Goal: Information Seeking & Learning: Learn about a topic

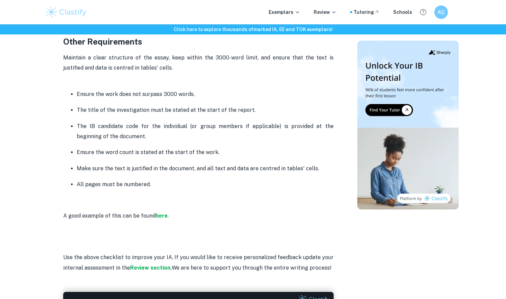
scroll to position [1645, 0]
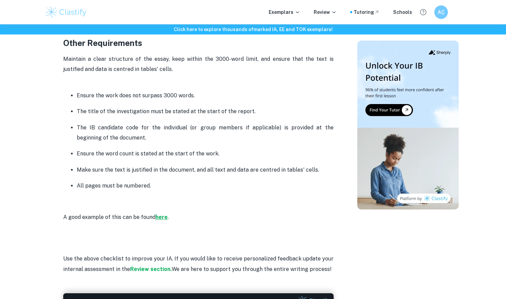
click at [159, 214] on strong "here" at bounding box center [161, 217] width 12 height 6
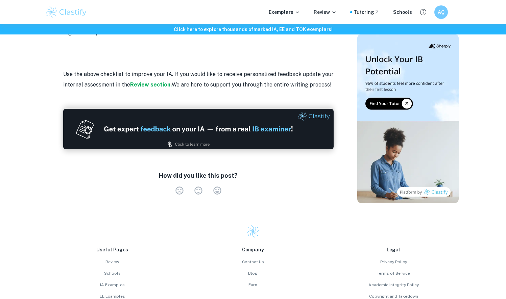
scroll to position [1829, 0]
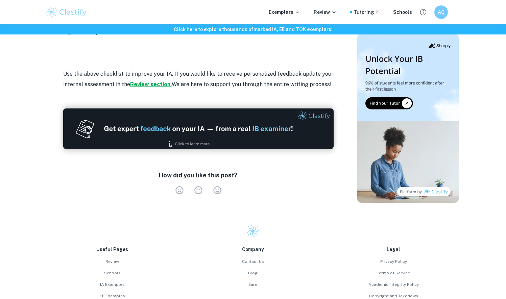
click at [133, 81] on strong "Review section." at bounding box center [151, 84] width 42 height 6
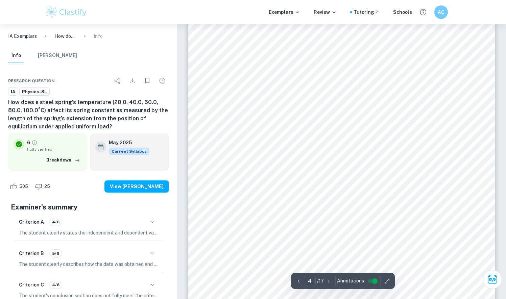
scroll to position [1376, 0]
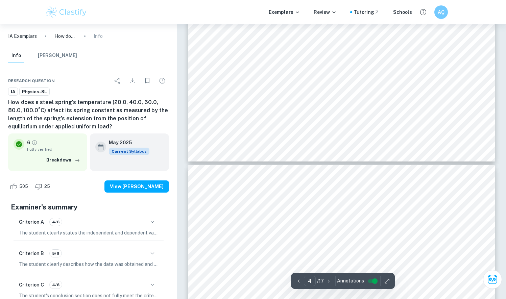
type input "5"
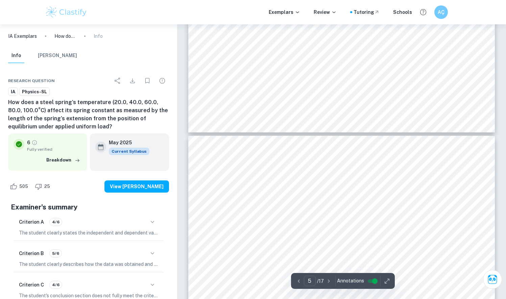
scroll to position [1693, 0]
click at [26, 38] on p "IA Exemplars" at bounding box center [22, 35] width 29 height 7
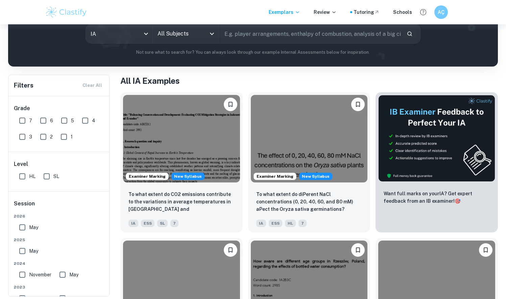
scroll to position [85, 0]
click at [20, 176] on input "HL" at bounding box center [23, 177] width 14 height 14
checkbox input "true"
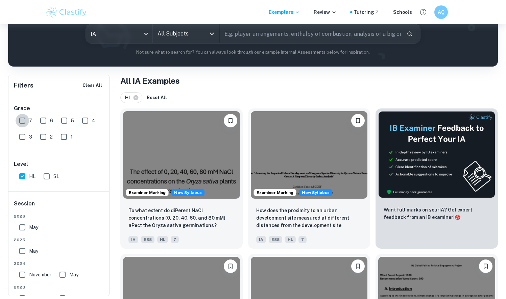
click at [24, 121] on input "7" at bounding box center [23, 121] width 14 height 14
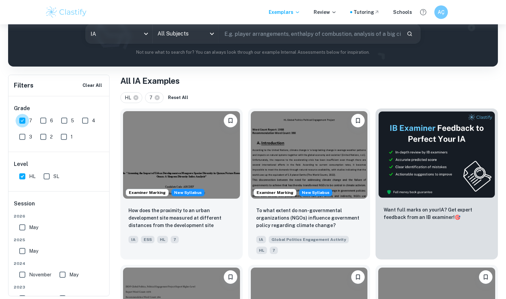
click at [24, 120] on input "7" at bounding box center [23, 121] width 14 height 14
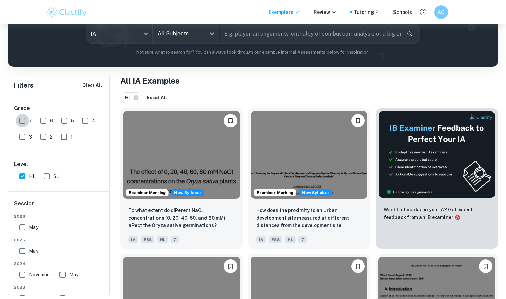
click at [24, 120] on input "7" at bounding box center [23, 121] width 14 height 14
checkbox input "true"
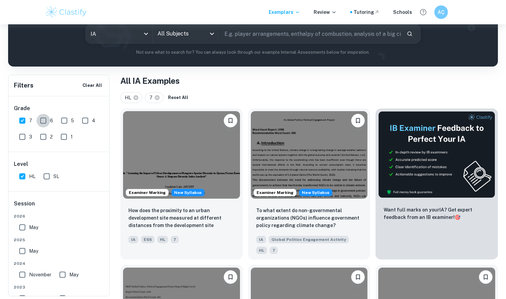
click at [41, 120] on input "6" at bounding box center [43, 121] width 14 height 14
checkbox input "true"
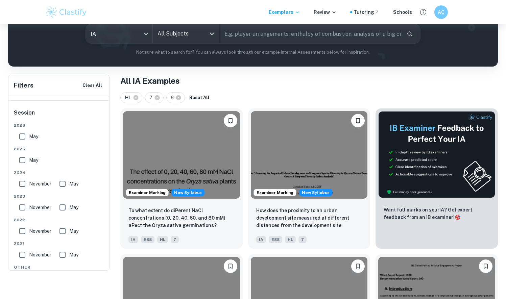
scroll to position [49, 0]
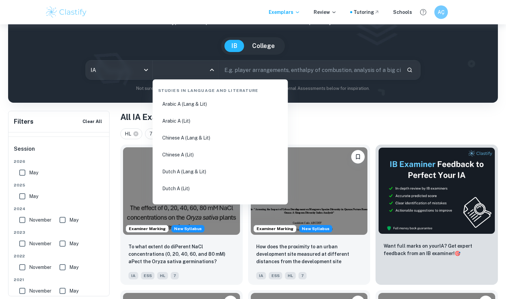
click at [186, 68] on input "All Subjects" at bounding box center [181, 69] width 50 height 13
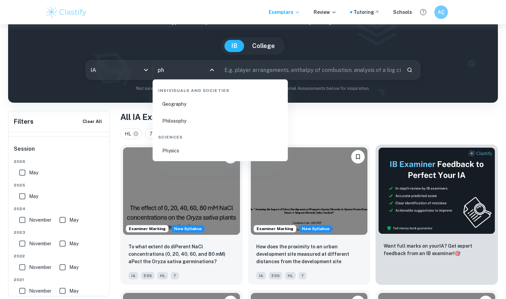
type input "phy"
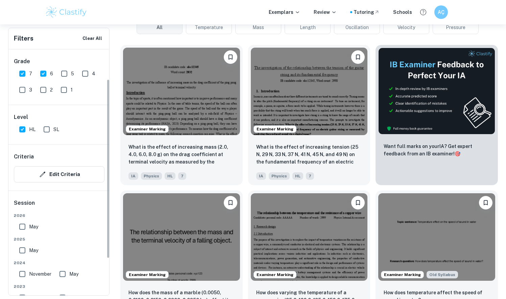
scroll to position [67, 0]
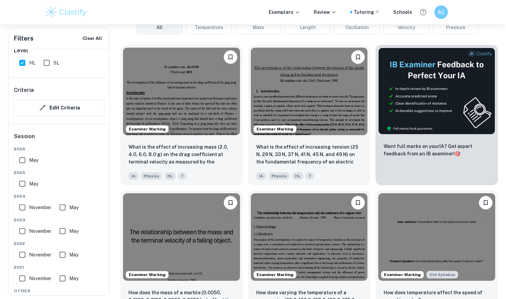
click at [20, 182] on input "May" at bounding box center [23, 184] width 14 height 14
checkbox input "true"
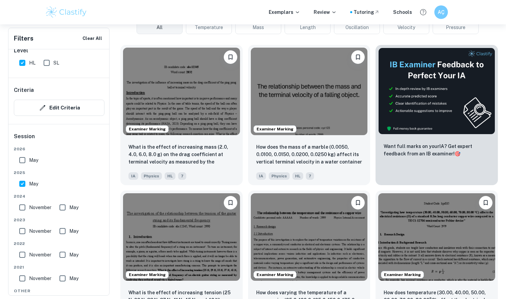
click at [23, 162] on input "May" at bounding box center [23, 160] width 14 height 14
checkbox input "true"
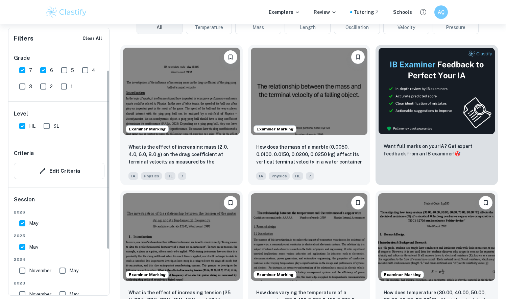
scroll to position [0, 0]
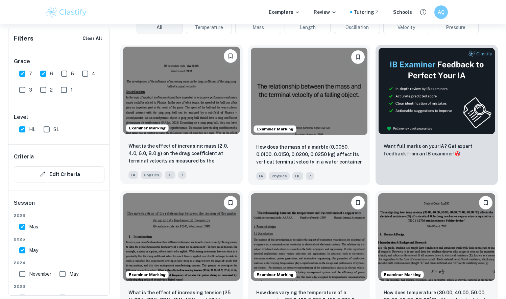
click at [179, 124] on img at bounding box center [181, 90] width 117 height 87
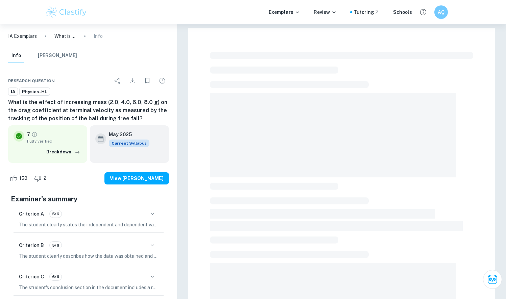
scroll to position [43, 0]
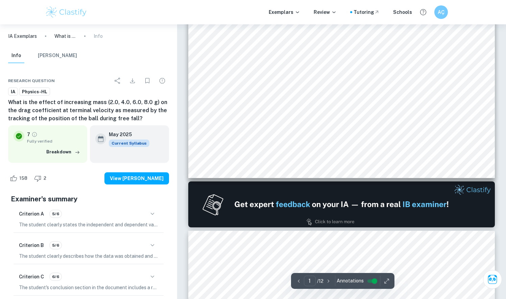
type input "2"
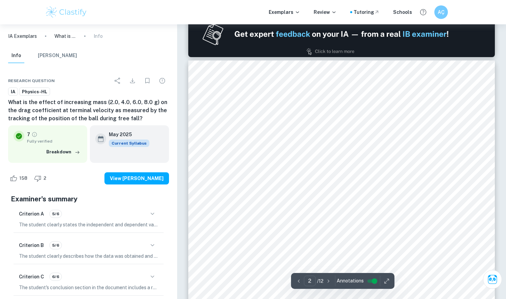
scroll to position [460, 0]
